Goal: Use online tool/utility: Utilize a website feature to perform a specific function

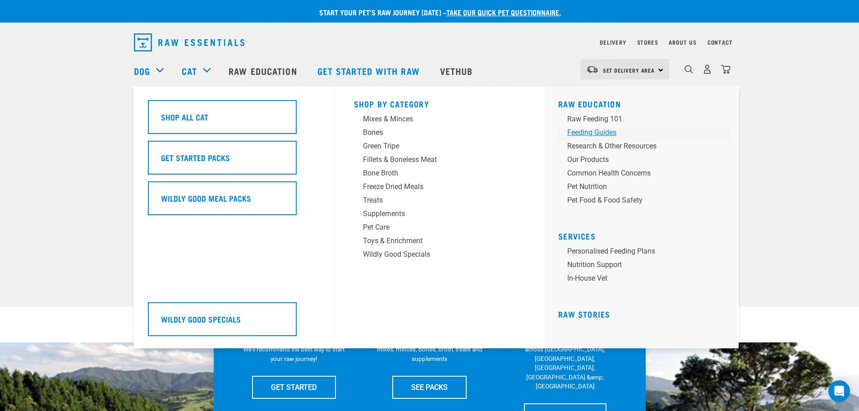
click at [599, 132] on div "Feeding Guides" at bounding box center [638, 132] width 141 height 11
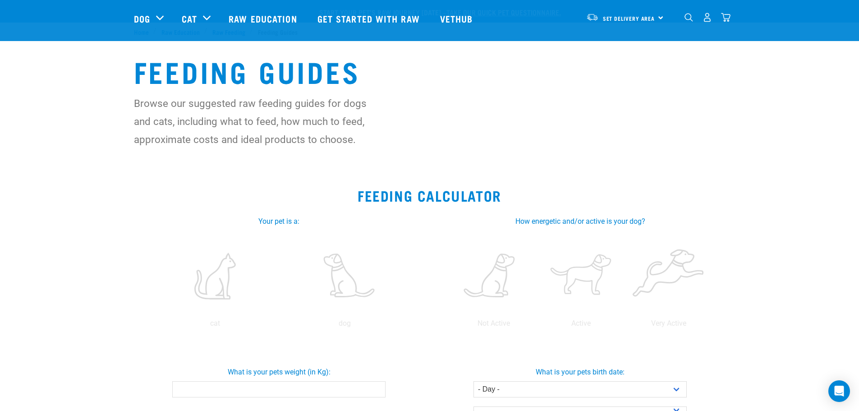
scroll to position [226, 0]
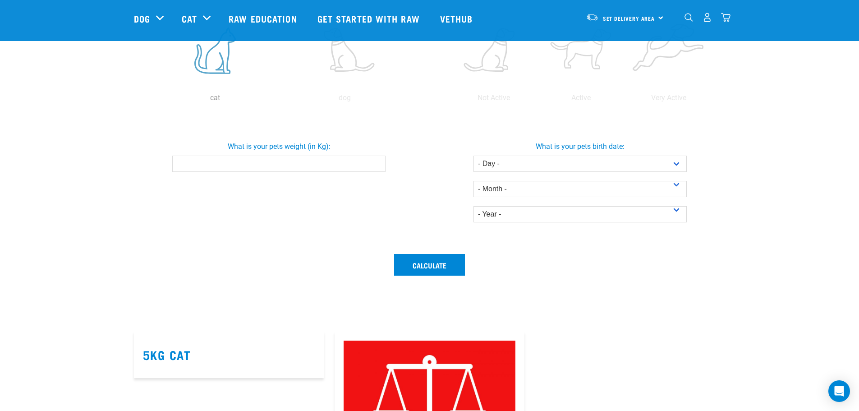
click at [230, 83] on label at bounding box center [215, 50] width 126 height 77
click at [151, 100] on input "radio" at bounding box center [151, 100] width 0 height 0
click at [222, 85] on label at bounding box center [215, 50] width 126 height 77
click at [151, 100] on input "radio" at bounding box center [151, 100] width 0 height 0
click at [317, 161] on input "What is your pets weight (in Kg):" at bounding box center [278, 164] width 213 height 16
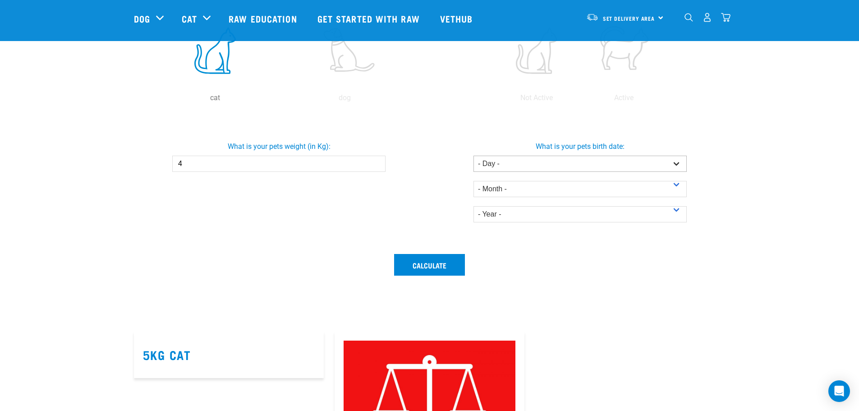
type input "4"
click at [511, 165] on select "- Day - 1 2 3 4 5 6 7 8 9 10 11 12 13 14 15 16 17 18 19 20 21 22 23 24 25 26 27" at bounding box center [580, 164] width 213 height 16
select select "16"
click at [474, 156] on select "- Day - 1 2 3 4 5 6 7 8 9 10 11 12 13 14 15 16 17 18 19 20 21 22 23 24 25 26 27" at bounding box center [580, 164] width 213 height 16
click at [516, 183] on select "- Month - January February March April May June July August September October N…" at bounding box center [580, 189] width 213 height 16
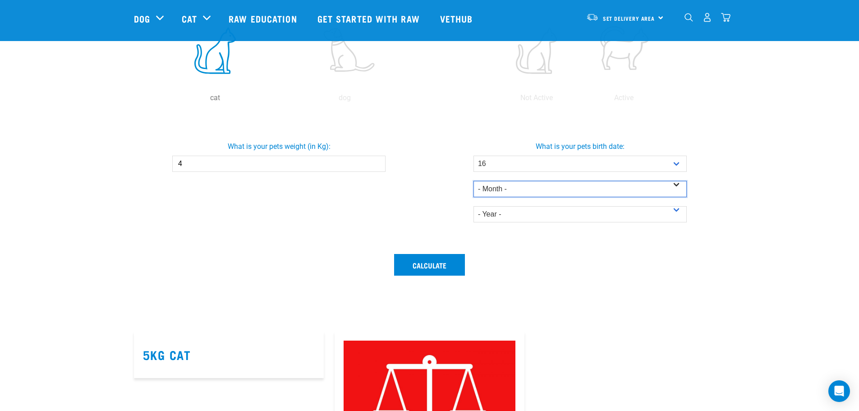
select select "March"
click at [474, 181] on select "- Month - January February March April May June July August September October N…" at bounding box center [580, 189] width 213 height 16
click at [521, 208] on select "- Year - 2025 2024 2023 2022 2021 2020 2019 2018 2017 2016 2015 2014" at bounding box center [580, 214] width 213 height 16
select select "2001"
click at [474, 206] on select "- Year - 2025 2024 2023 2022 2021 2020 2019 2018 2017 2016 2015 2014" at bounding box center [580, 214] width 213 height 16
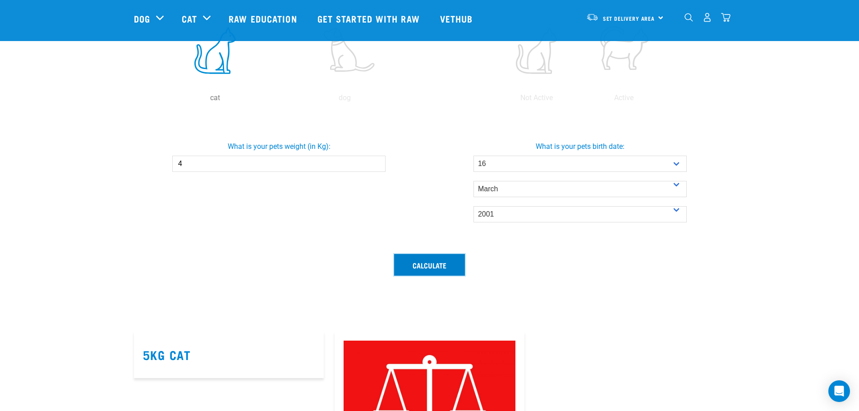
click at [439, 257] on button "Calculate" at bounding box center [429, 265] width 71 height 22
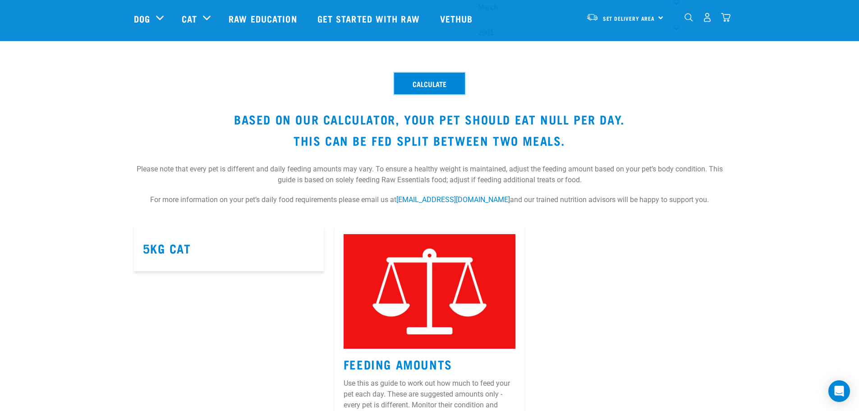
scroll to position [451, 0]
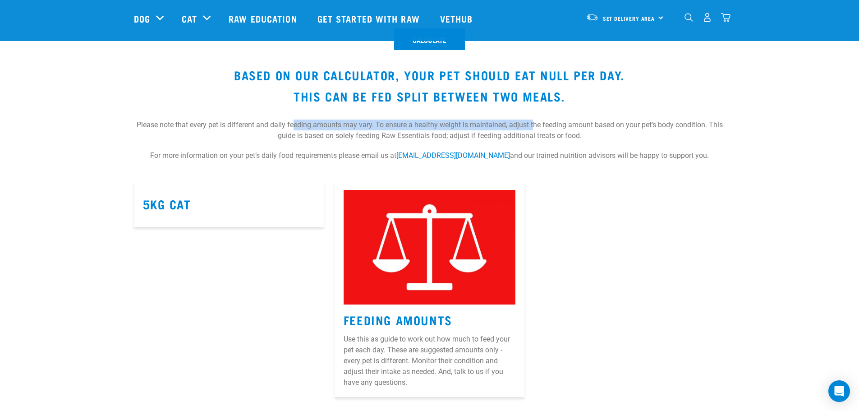
drag, startPoint x: 346, startPoint y: 119, endPoint x: 532, endPoint y: 119, distance: 186.3
click at [532, 119] on p "Please note that every pet is different and daily feeding amounts may vary. To …" at bounding box center [430, 131] width 592 height 40
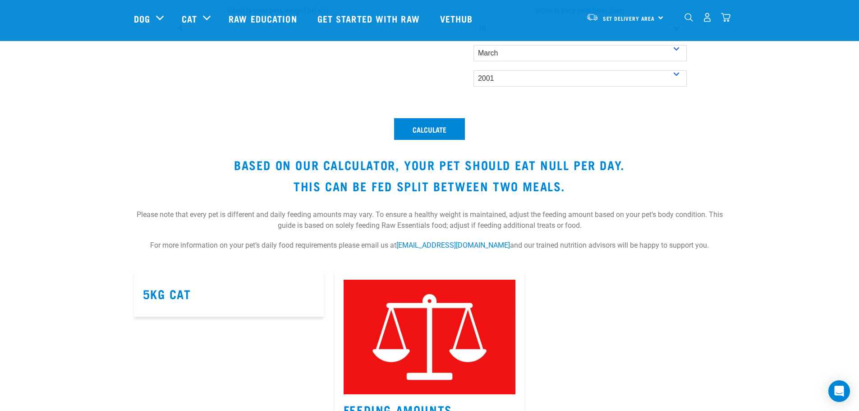
scroll to position [361, 0]
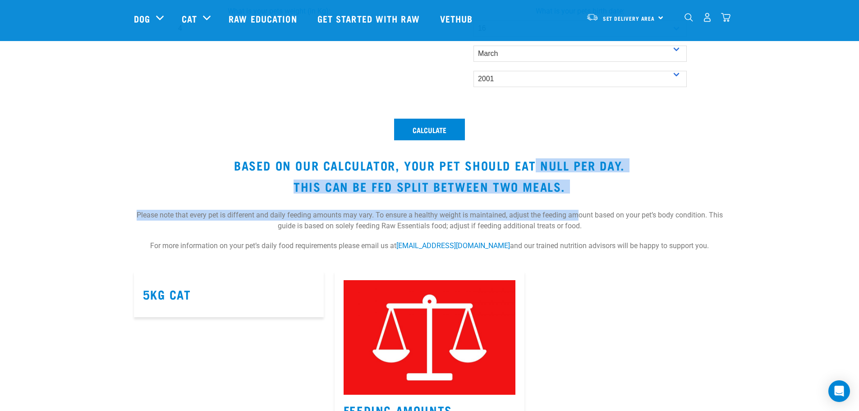
drag, startPoint x: 532, startPoint y: 163, endPoint x: 576, endPoint y: 197, distance: 55.0
click at [576, 197] on div "Calculate Based on our calculator, your pet should eat null per day. This can b…" at bounding box center [430, 189] width 603 height 152
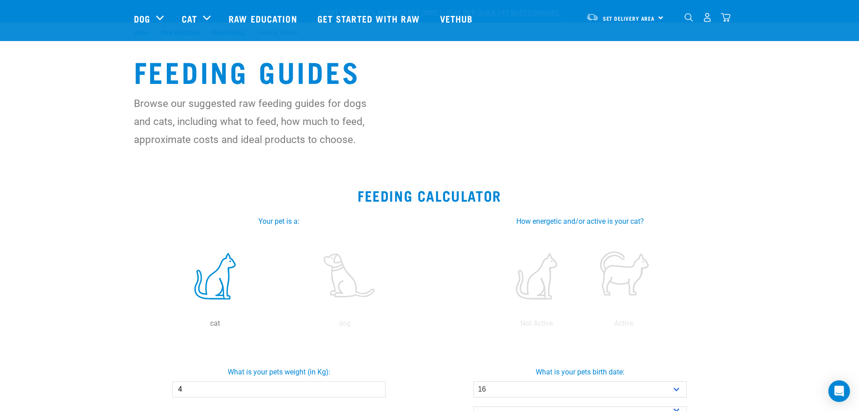
scroll to position [90, 0]
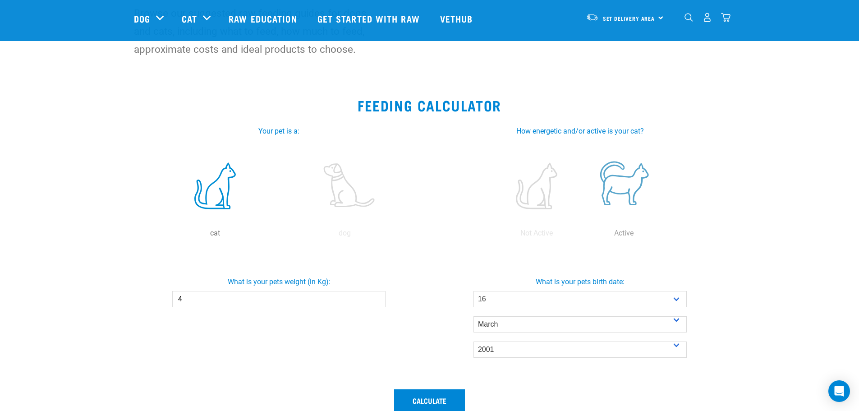
click at [623, 180] on label at bounding box center [624, 186] width 84 height 77
click at [581, 236] on input "radio" at bounding box center [581, 236] width 0 height 0
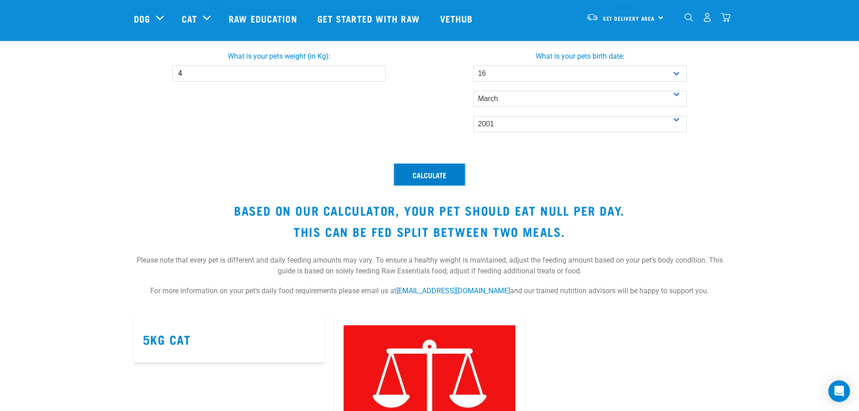
click at [444, 168] on button "Calculate" at bounding box center [429, 175] width 71 height 22
drag, startPoint x: 546, startPoint y: 208, endPoint x: 559, endPoint y: 208, distance: 13.1
click at [554, 208] on h3 "Based on our calculator, your pet should eat 200g per day." at bounding box center [430, 210] width 592 height 14
click at [582, 229] on h3 "This can be fed split between two meals." at bounding box center [430, 232] width 592 height 14
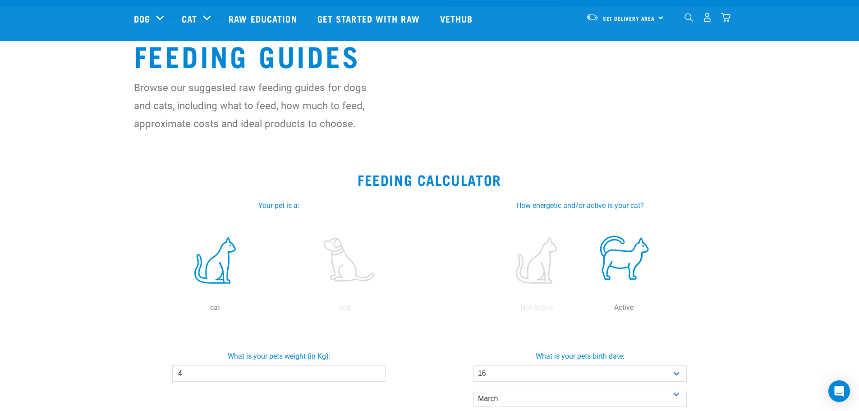
scroll to position [0, 0]
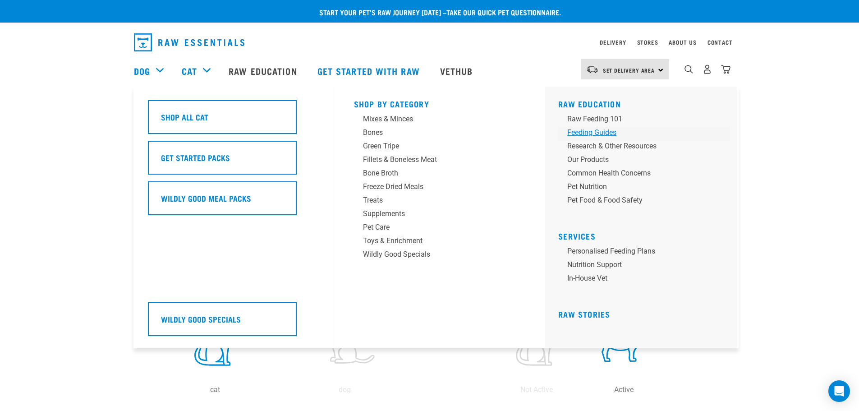
click at [603, 134] on div "Feeding Guides" at bounding box center [638, 132] width 141 height 11
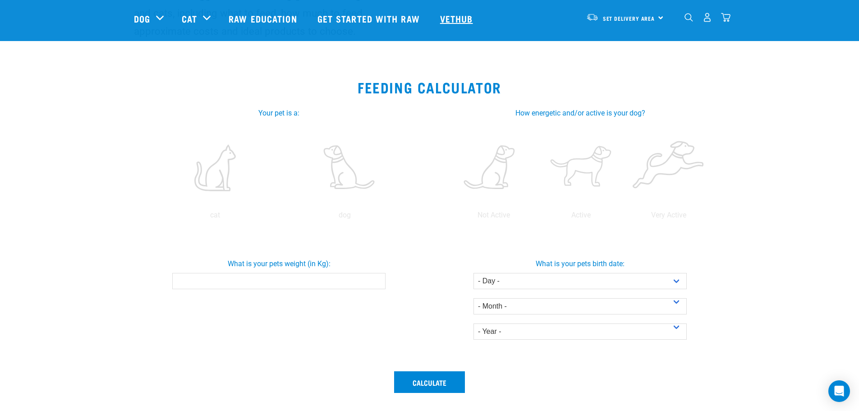
scroll to position [50, 0]
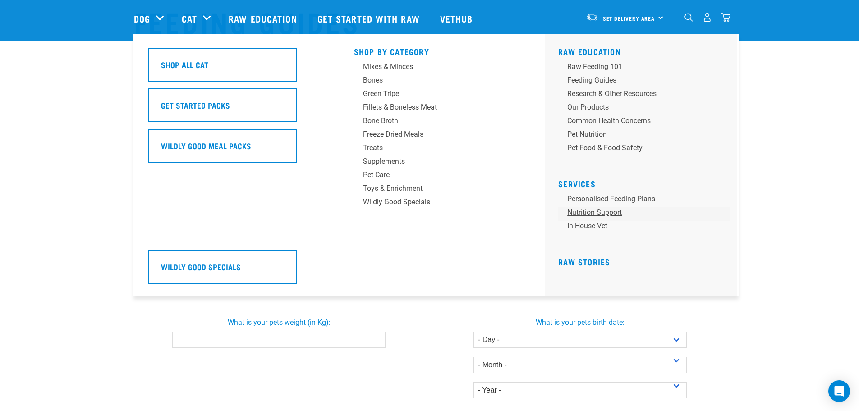
click at [614, 216] on link "Nutrition Support" at bounding box center [644, 214] width 171 height 14
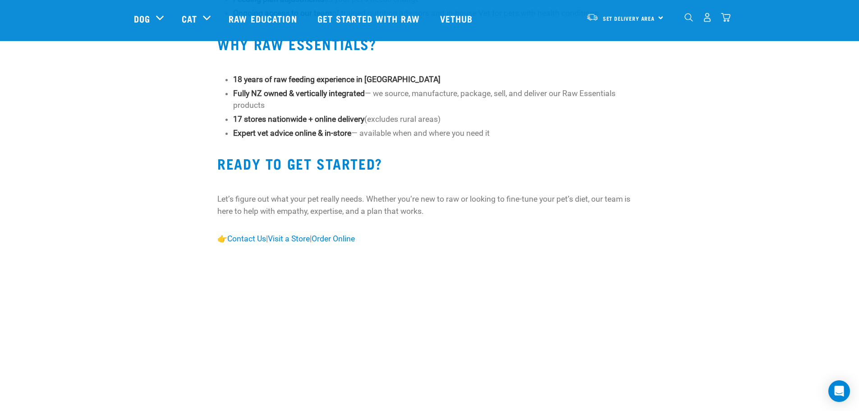
scroll to position [947, 0]
